Goal: Information Seeking & Learning: Learn about a topic

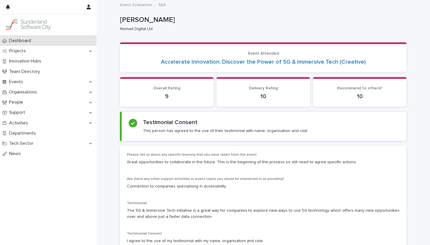
click at [43, 42] on div "Dashboard" at bounding box center [48, 41] width 96 height 10
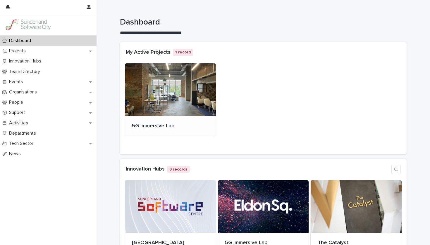
click at [163, 98] on div at bounding box center [170, 89] width 91 height 53
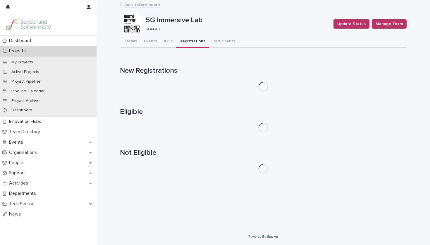
click at [199, 42] on button "Registrations" at bounding box center [192, 42] width 33 height 12
click at [149, 42] on button "Events" at bounding box center [150, 42] width 20 height 12
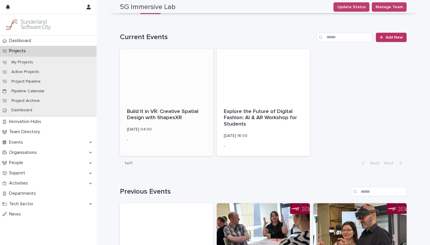
scroll to position [4, 0]
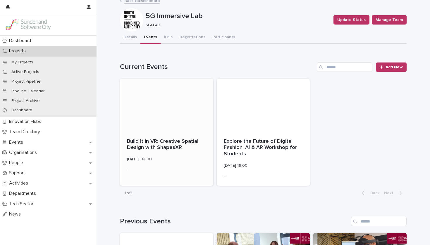
click at [168, 143] on p "Build It in VR: Creative Spatial Design with ShapesXR" at bounding box center [166, 145] width 79 height 13
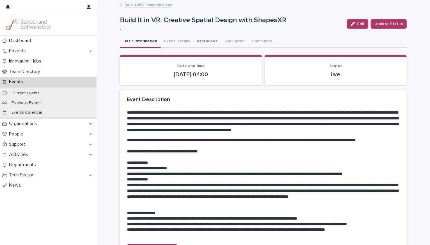
click at [205, 42] on button "Attendees" at bounding box center [207, 42] width 28 height 12
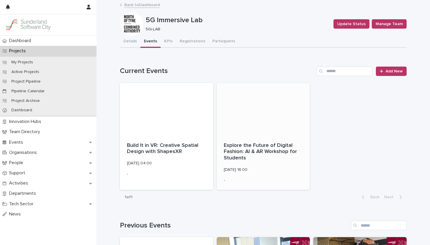
click at [237, 151] on p "Explore the Future of Digital Fashion: AI & AR Workshop for Students" at bounding box center [263, 152] width 79 height 19
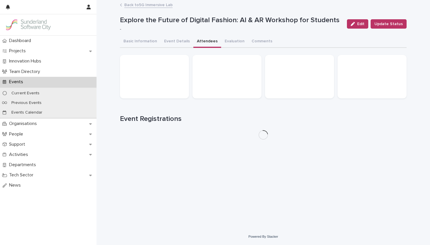
click at [203, 43] on button "Attendees" at bounding box center [207, 42] width 28 height 12
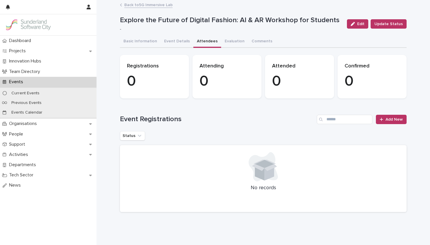
click at [141, 4] on link "Back to 5G Immersive Lab" at bounding box center [148, 4] width 48 height 7
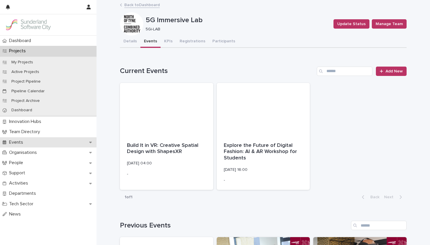
click at [54, 142] on div "Events" at bounding box center [48, 142] width 96 height 10
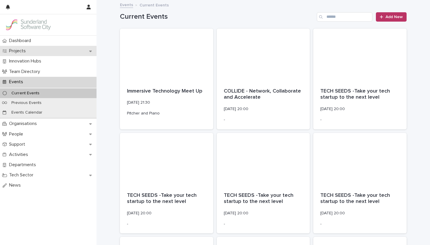
click at [56, 53] on div "Projects" at bounding box center [48, 51] width 96 height 10
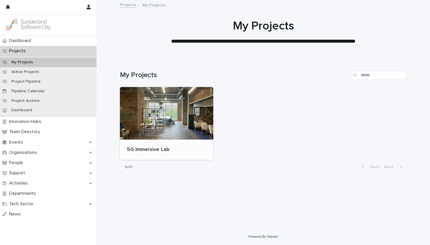
click at [134, 149] on p "5G Immersive Lab" at bounding box center [166, 150] width 79 height 6
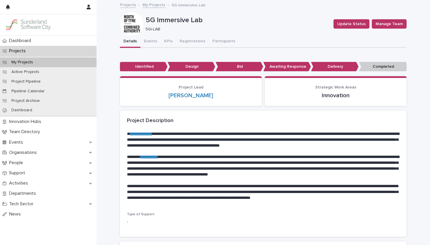
click at [153, 151] on p at bounding box center [263, 152] width 272 height 6
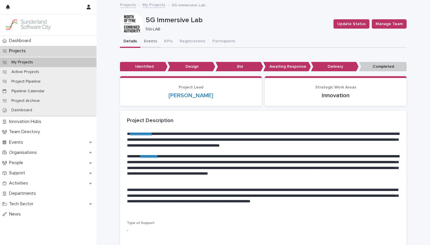
click at [149, 41] on button "Events" at bounding box center [150, 42] width 20 height 12
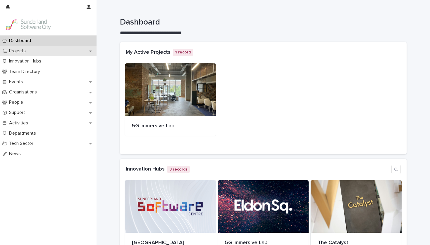
click at [77, 52] on div "Projects" at bounding box center [48, 51] width 96 height 10
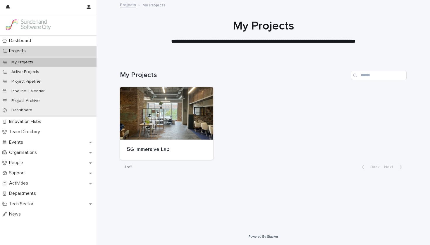
click at [85, 54] on div "Projects" at bounding box center [48, 51] width 96 height 10
click at [49, 150] on div "Organisations" at bounding box center [48, 153] width 96 height 10
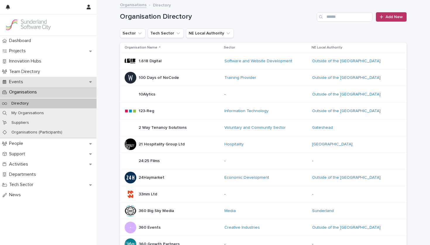
click at [70, 84] on div "Events" at bounding box center [48, 82] width 96 height 10
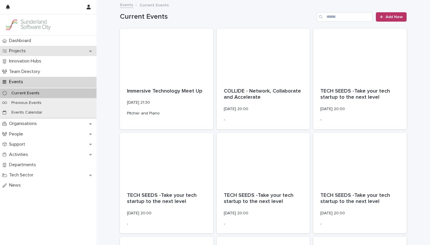
click at [72, 55] on div "Projects" at bounding box center [48, 51] width 96 height 10
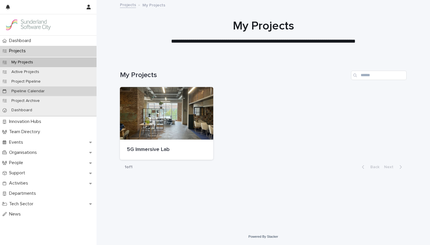
click at [56, 89] on div "Pipeline Calendar" at bounding box center [48, 92] width 96 height 10
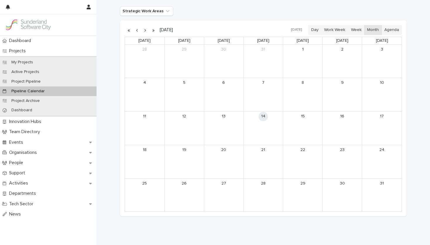
scroll to position [63, 0]
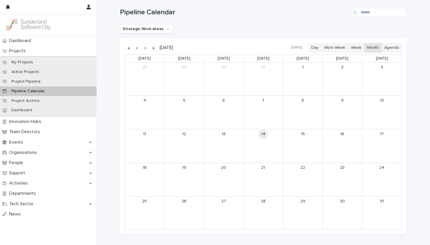
click at [143, 46] on button "button" at bounding box center [145, 47] width 8 height 9
click at [264, 136] on link "18" at bounding box center [262, 134] width 9 height 9
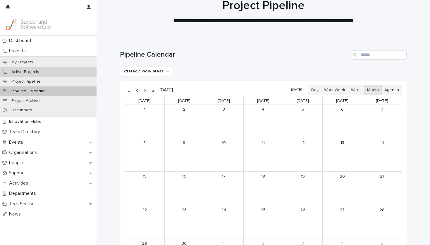
scroll to position [7, 0]
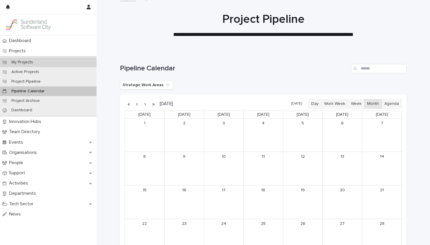
click at [28, 63] on p "My Projects" at bounding box center [22, 62] width 31 height 5
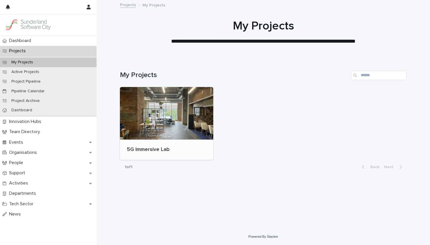
click at [185, 136] on div at bounding box center [166, 113] width 93 height 53
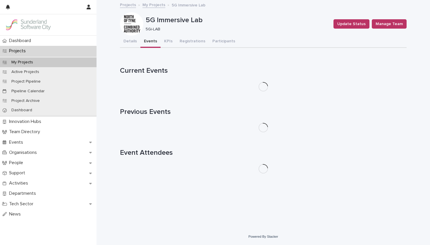
click at [148, 43] on button "Events" at bounding box center [150, 42] width 20 height 12
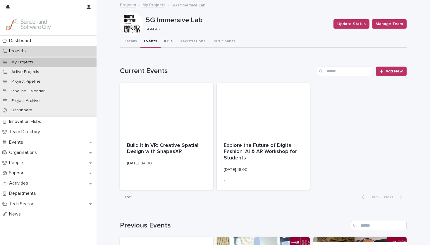
scroll to position [-1, 0]
click at [166, 45] on button "KPIs" at bounding box center [167, 42] width 15 height 12
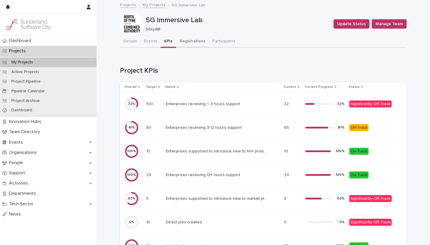
click at [186, 44] on button "Registrations" at bounding box center [192, 42] width 33 height 12
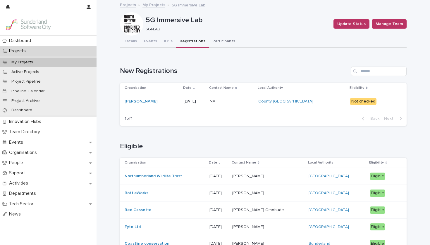
click at [221, 42] on button "Participants" at bounding box center [224, 42] width 30 height 12
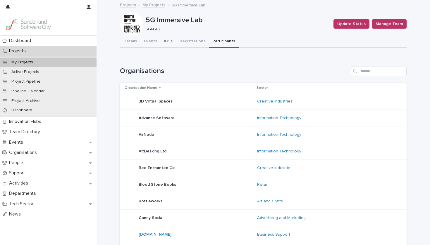
click at [167, 41] on button "KPIs" at bounding box center [167, 42] width 15 height 12
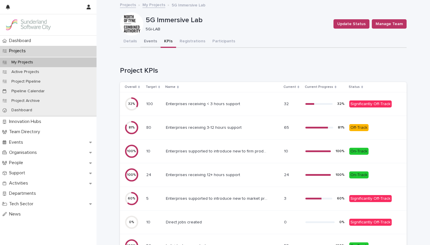
click at [154, 41] on button "Events" at bounding box center [150, 42] width 20 height 12
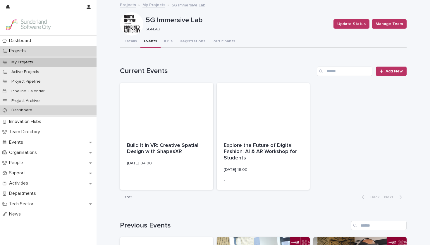
click at [37, 109] on div "Dashboard" at bounding box center [48, 111] width 96 height 10
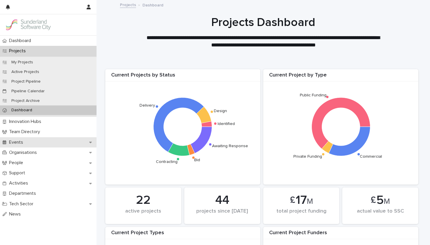
click at [49, 142] on div "Events" at bounding box center [48, 142] width 96 height 10
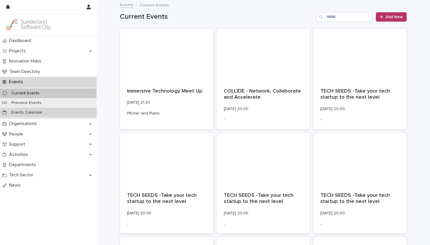
click at [42, 112] on p "Events Calendar" at bounding box center [27, 112] width 40 height 5
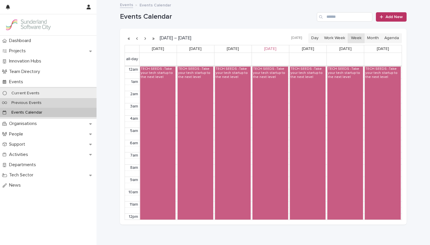
scroll to position [74, 0]
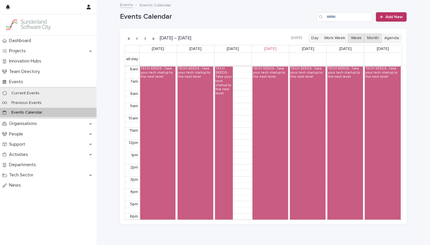
click at [376, 38] on button "Month" at bounding box center [373, 38] width 18 height 10
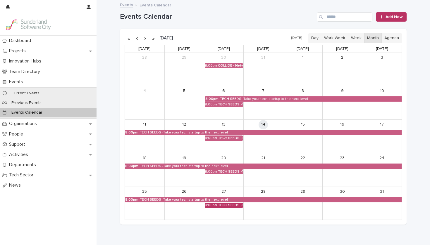
click at [215, 207] on div "8:00pm" at bounding box center [211, 205] width 12 height 4
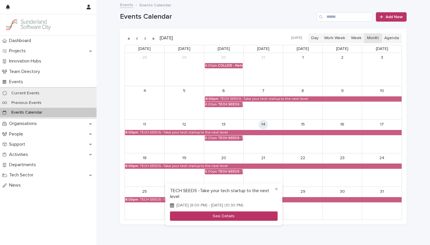
click at [214, 217] on button "See Details" at bounding box center [224, 217] width 108 height 10
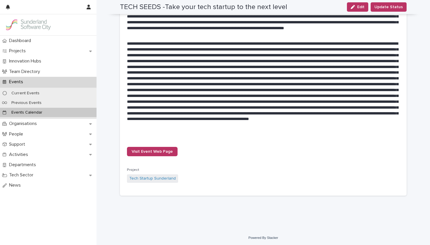
scroll to position [113, 0]
click at [162, 153] on link "Visit Event Web Page" at bounding box center [152, 151] width 51 height 9
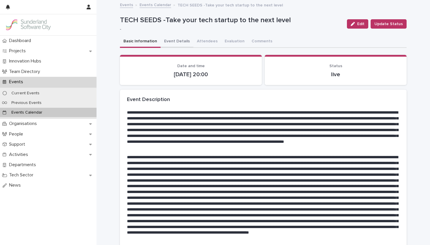
scroll to position [0, 0]
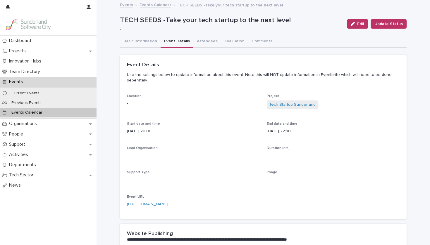
click at [178, 41] on button "Event Details" at bounding box center [176, 42] width 33 height 12
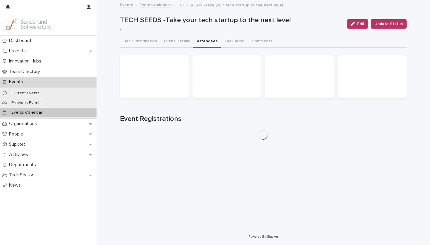
click at [203, 39] on button "Attendees" at bounding box center [207, 42] width 28 height 12
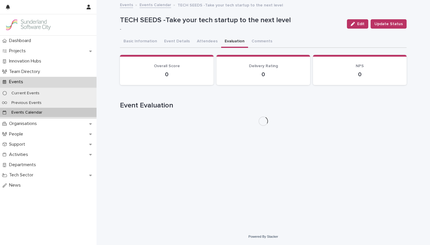
click at [224, 43] on button "Evaluation" at bounding box center [234, 42] width 27 height 12
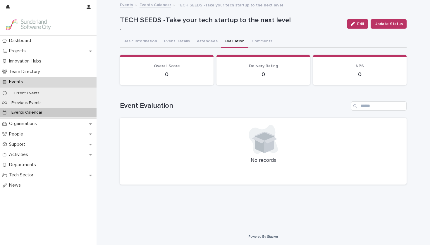
click at [151, 5] on link "Events Calendar" at bounding box center [155, 4] width 32 height 7
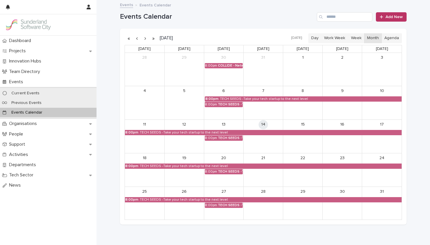
click at [145, 38] on button "button" at bounding box center [145, 38] width 8 height 9
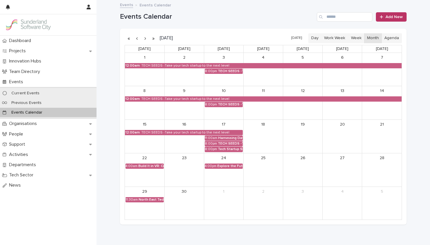
click at [138, 38] on button "button" at bounding box center [137, 38] width 8 height 9
